Goal: Task Accomplishment & Management: Manage account settings

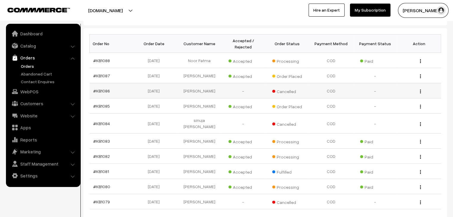
scroll to position [142, 0]
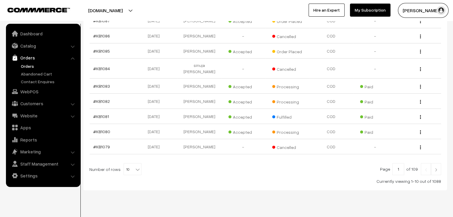
click at [135, 167] on b at bounding box center [138, 170] width 6 height 6
select select "100"
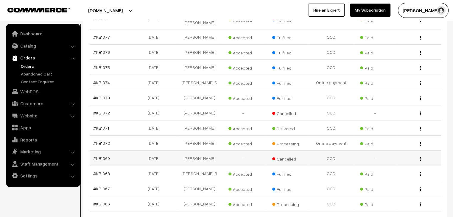
scroll to position [328, 0]
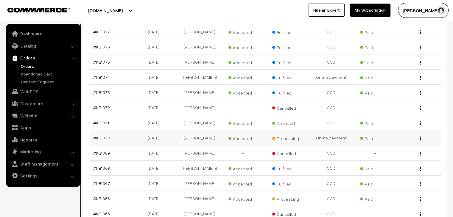
click at [102, 136] on link "#KB1070" at bounding box center [101, 138] width 17 height 5
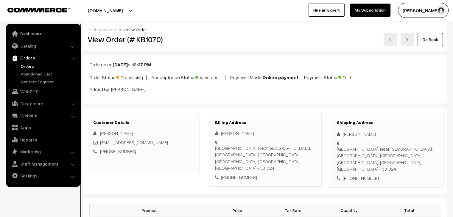
drag, startPoint x: 142, startPoint y: 180, endPoint x: 27, endPoint y: 66, distance: 162.0
click at [27, 66] on link "Orders" at bounding box center [48, 66] width 59 height 6
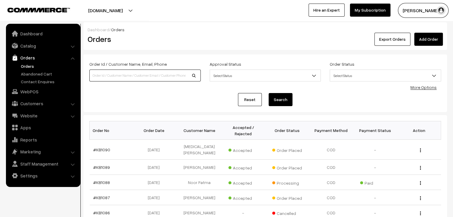
click at [124, 77] on input at bounding box center [144, 76] width 111 height 12
click at [128, 77] on input at bounding box center [144, 76] width 111 height 12
type input "kul"
click at [269, 93] on button "Search" at bounding box center [281, 99] width 24 height 13
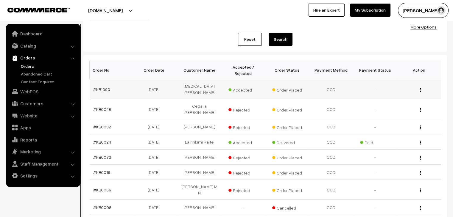
scroll to position [23, 0]
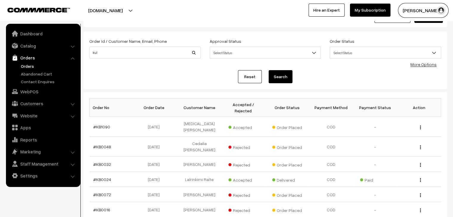
click at [29, 65] on link "Orders" at bounding box center [48, 66] width 59 height 6
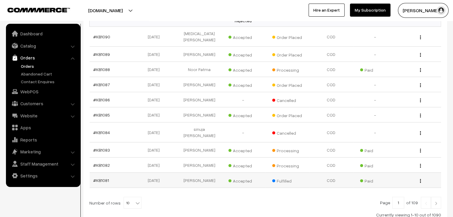
scroll to position [142, 0]
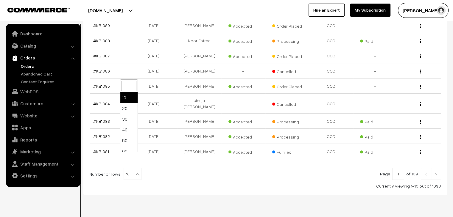
click at [135, 172] on b at bounding box center [138, 175] width 6 height 6
select select "60"
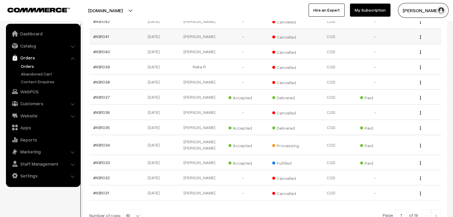
scroll to position [894, 0]
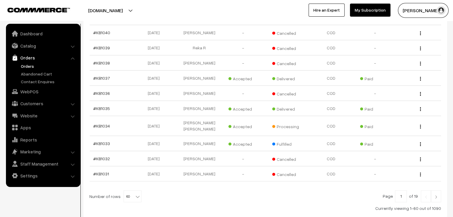
click at [129, 191] on span "60" at bounding box center [132, 197] width 17 height 12
select select "100"
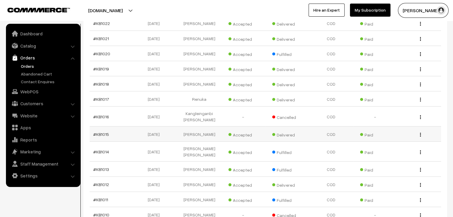
scroll to position [1191, 0]
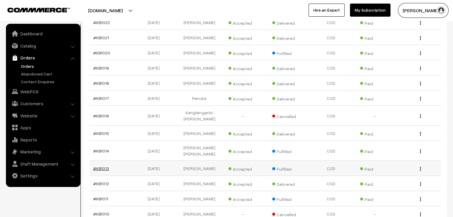
click at [100, 166] on link "#KB1013" at bounding box center [101, 168] width 16 height 5
